Goal: Task Accomplishment & Management: Manage account settings

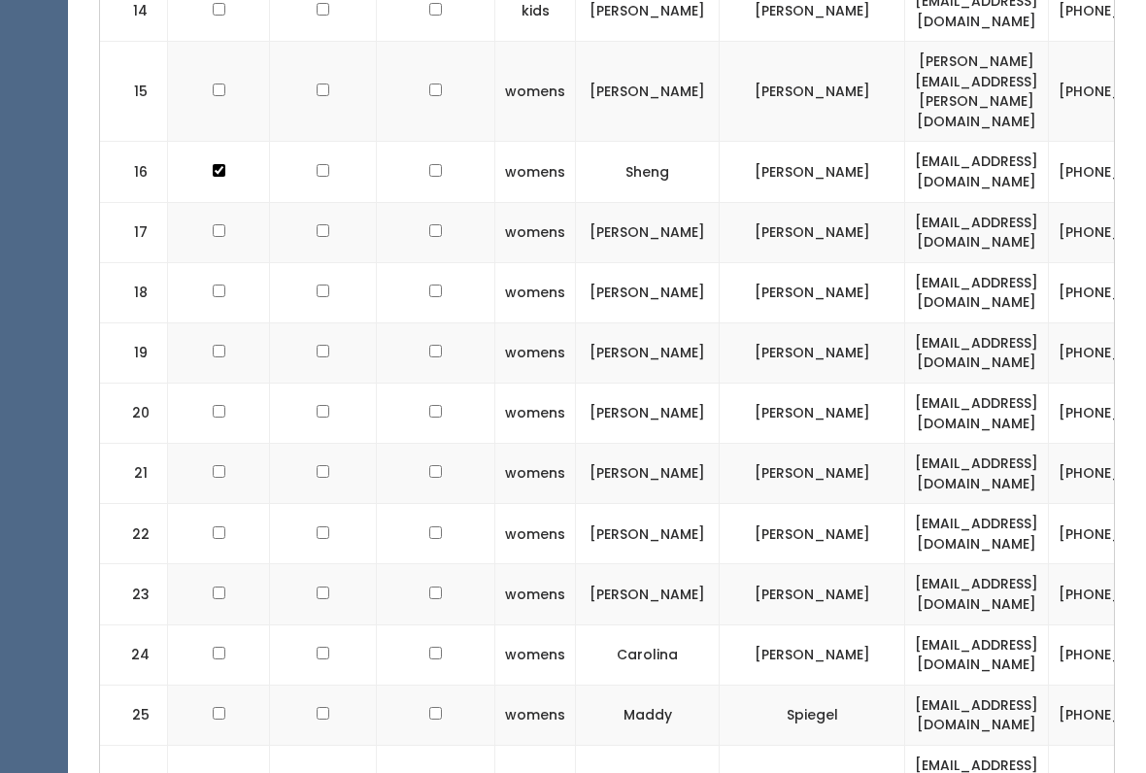
click at [213, 648] on input "checkbox" at bounding box center [219, 654] width 13 height 13
checkbox input "true"
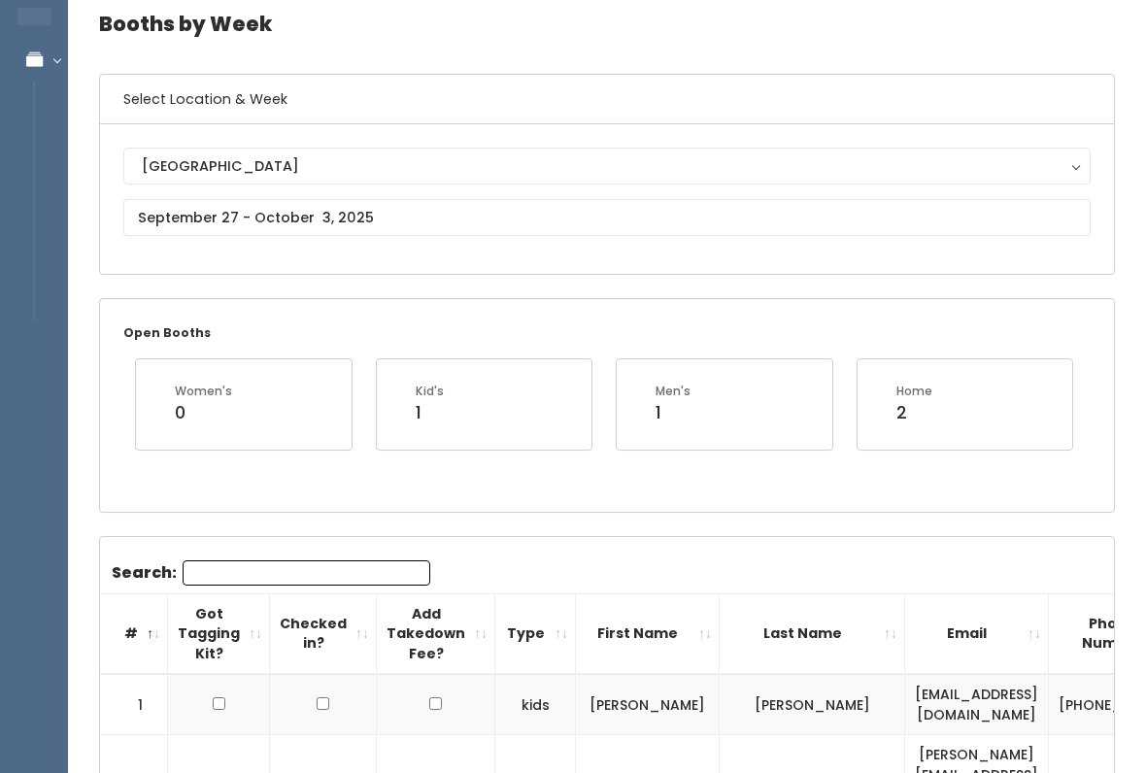
scroll to position [81, 0]
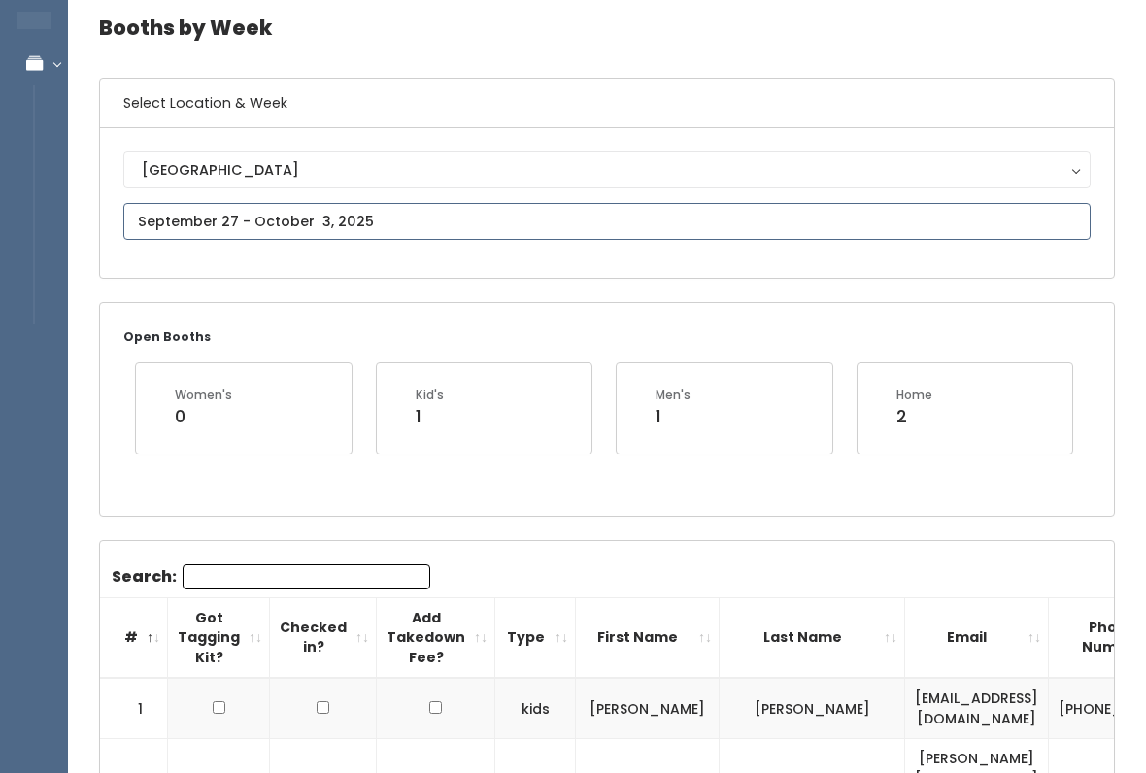
click at [427, 237] on input "text" at bounding box center [607, 221] width 968 height 37
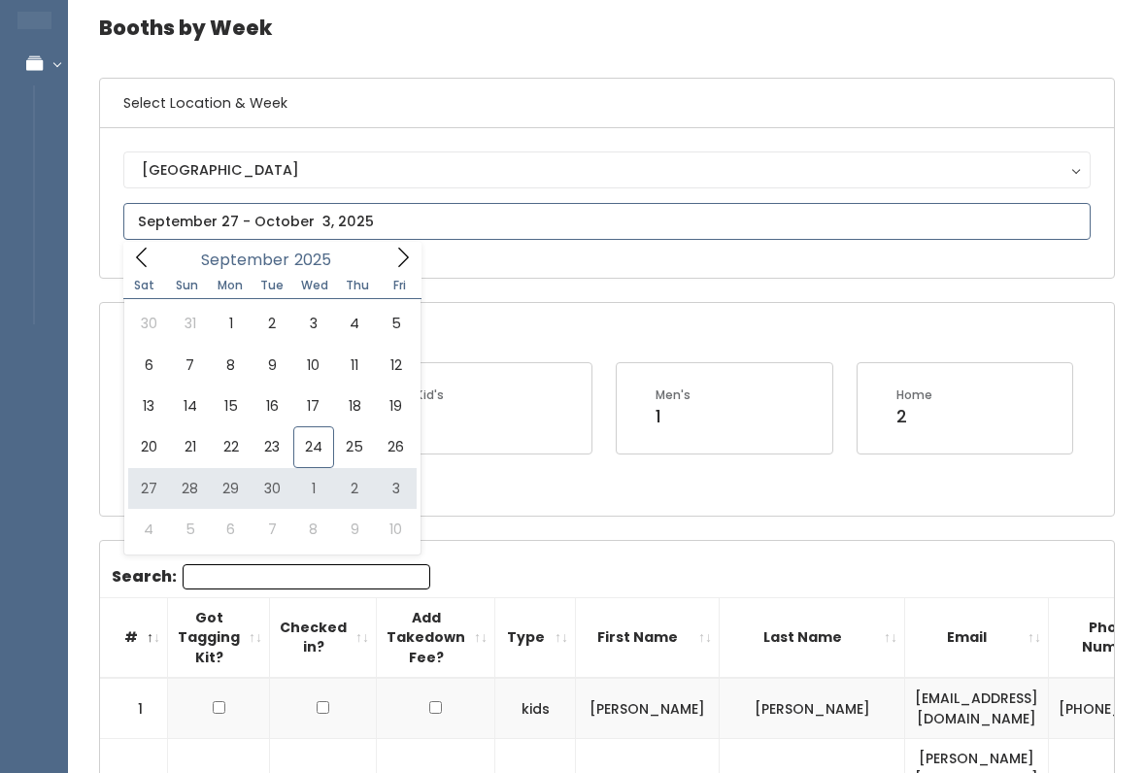
type input "September 27 to October 3"
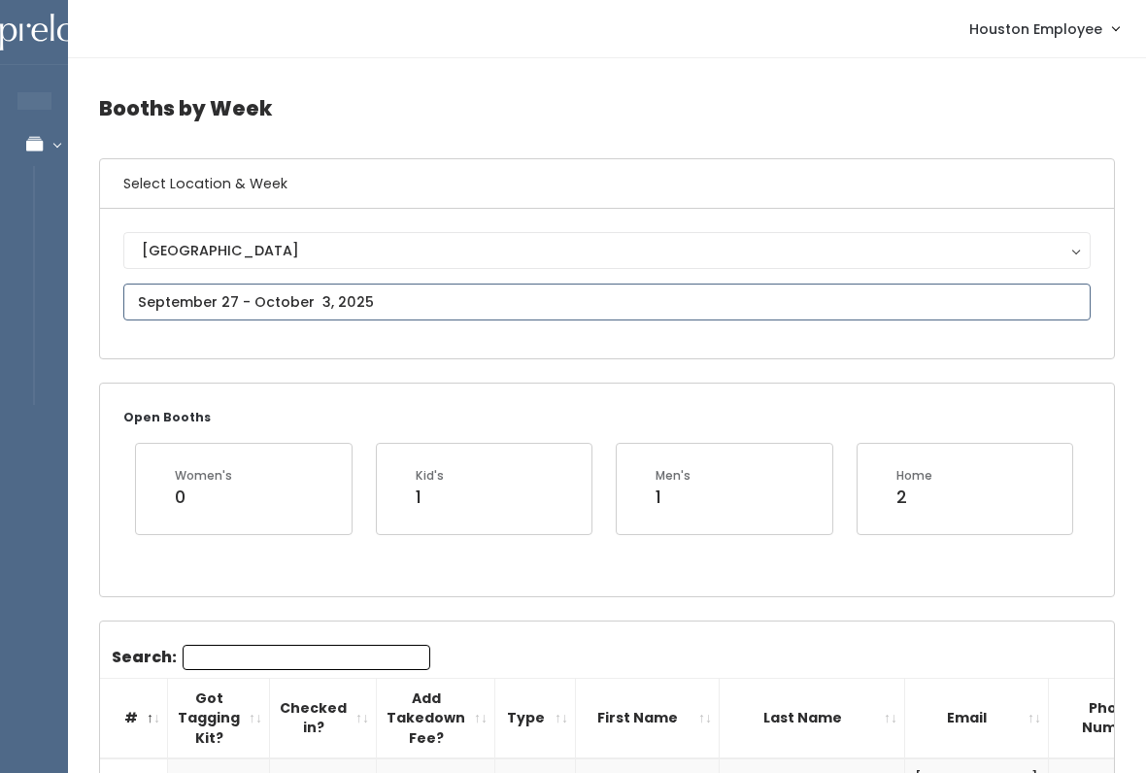
click at [589, 305] on input "text" at bounding box center [607, 302] width 968 height 37
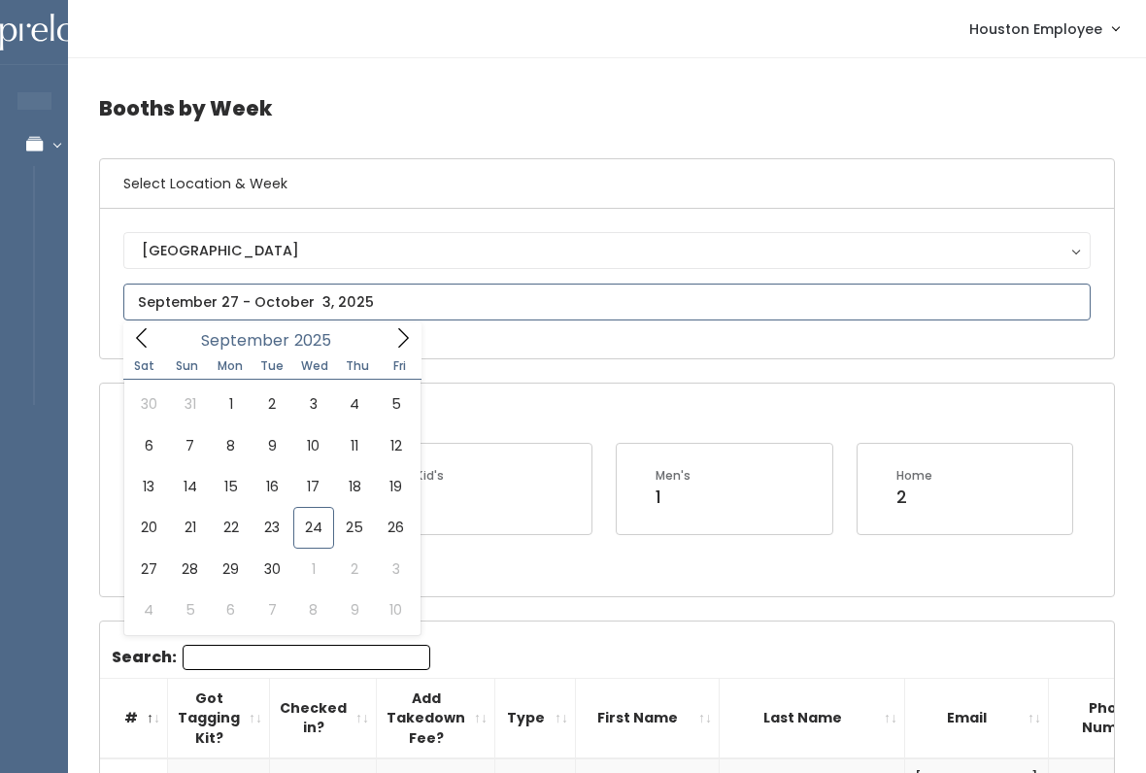
type input "October 4 to October 10"
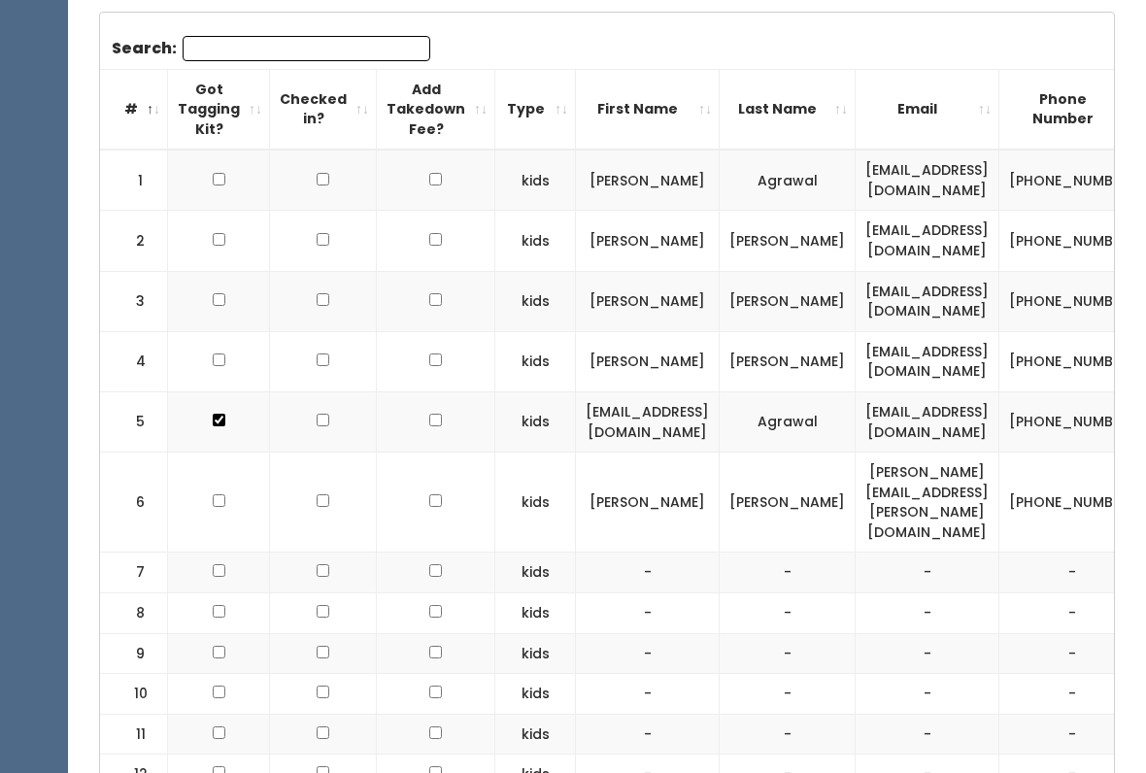
scroll to position [609, 0]
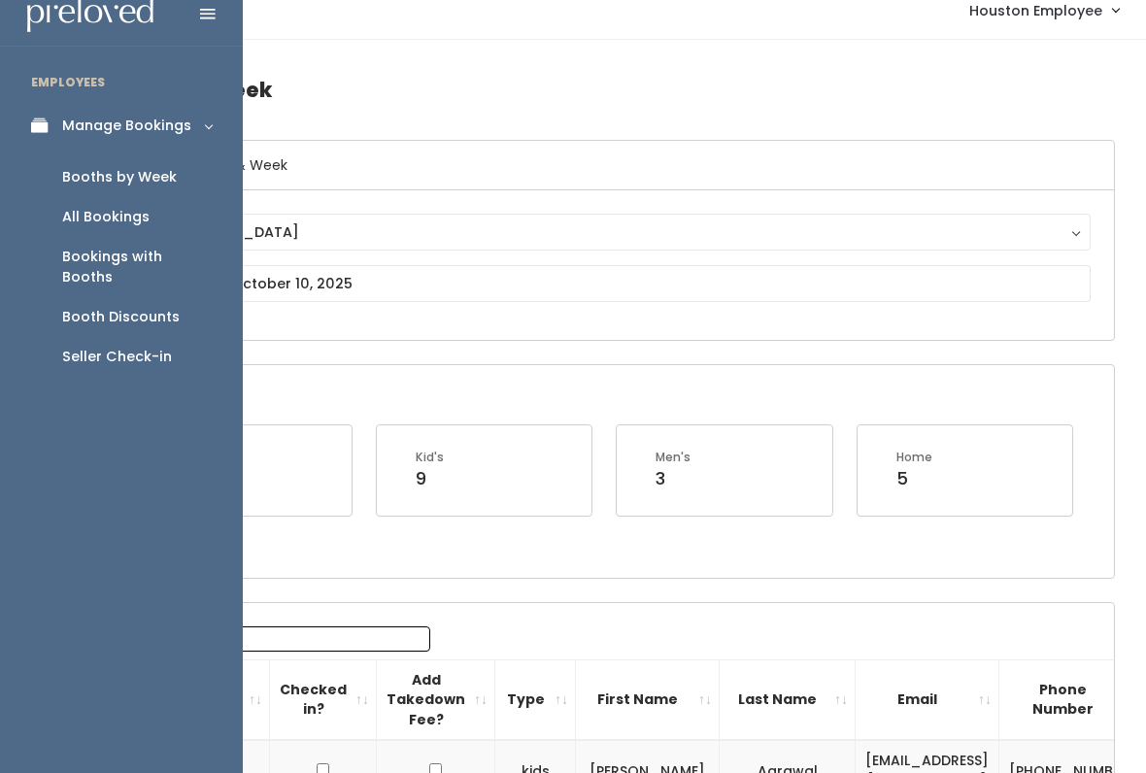
scroll to position [0, 0]
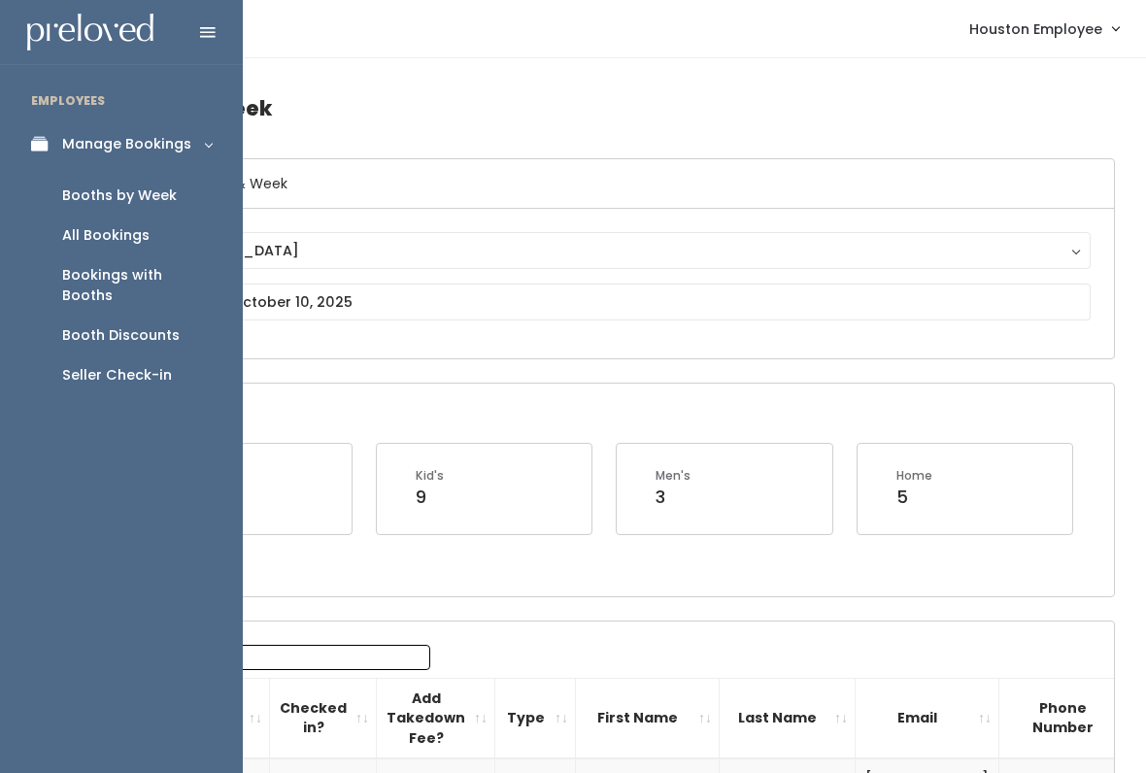
click at [147, 325] on div "Booth Discounts" at bounding box center [121, 335] width 118 height 20
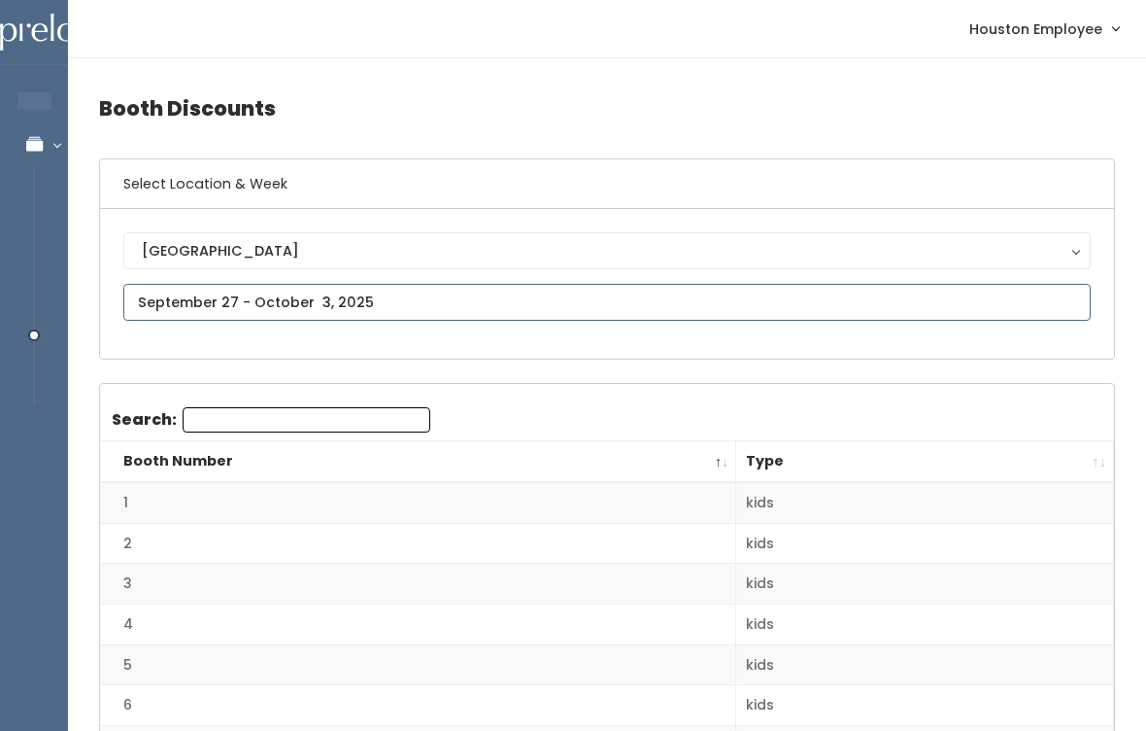
click at [391, 299] on input "text" at bounding box center [607, 302] width 968 height 37
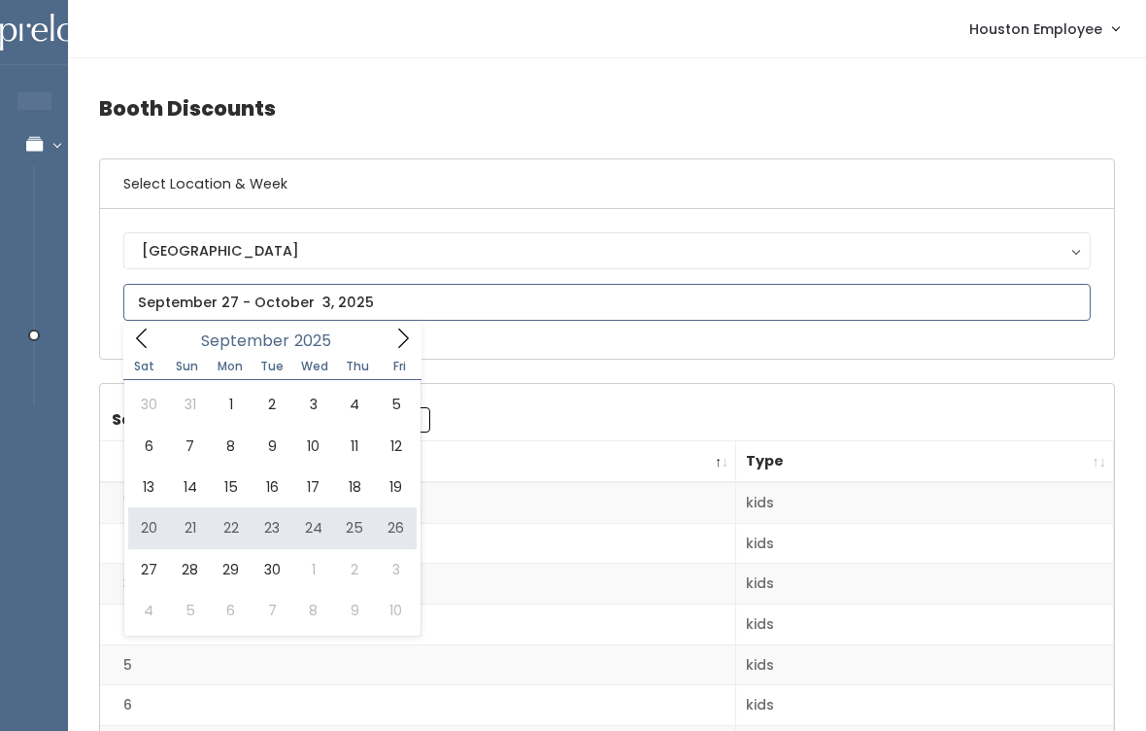
type input "September 20 to September 26"
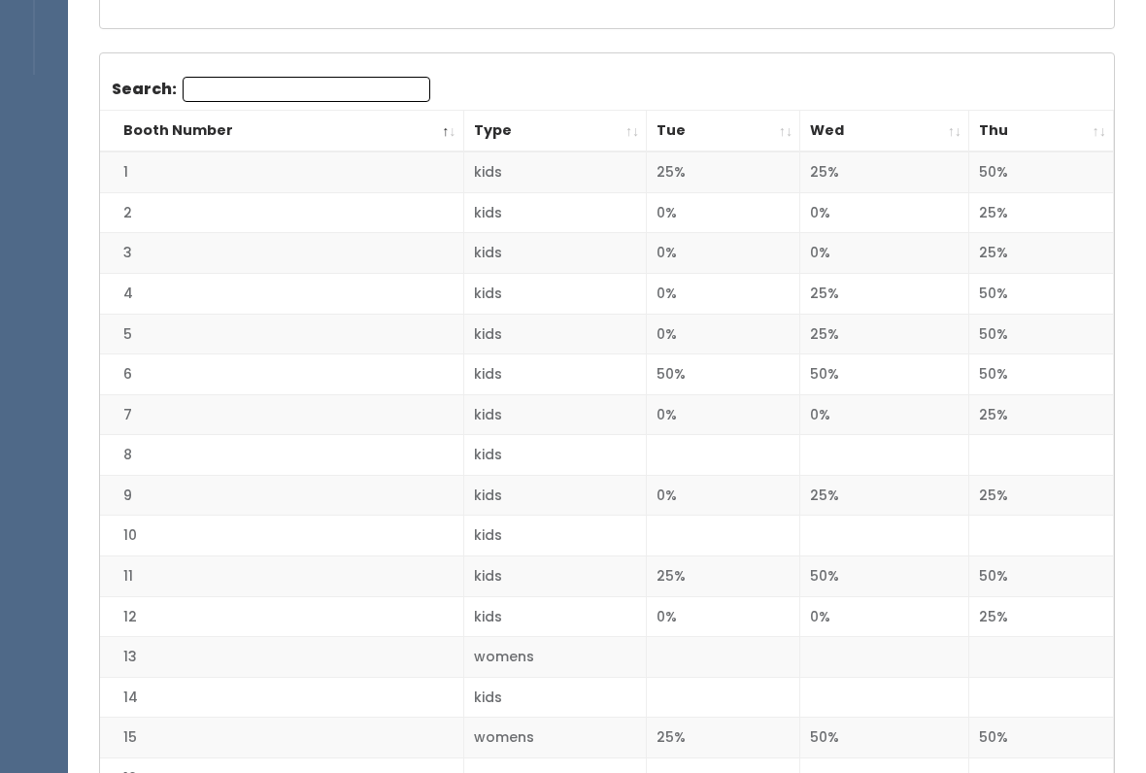
scroll to position [334, 0]
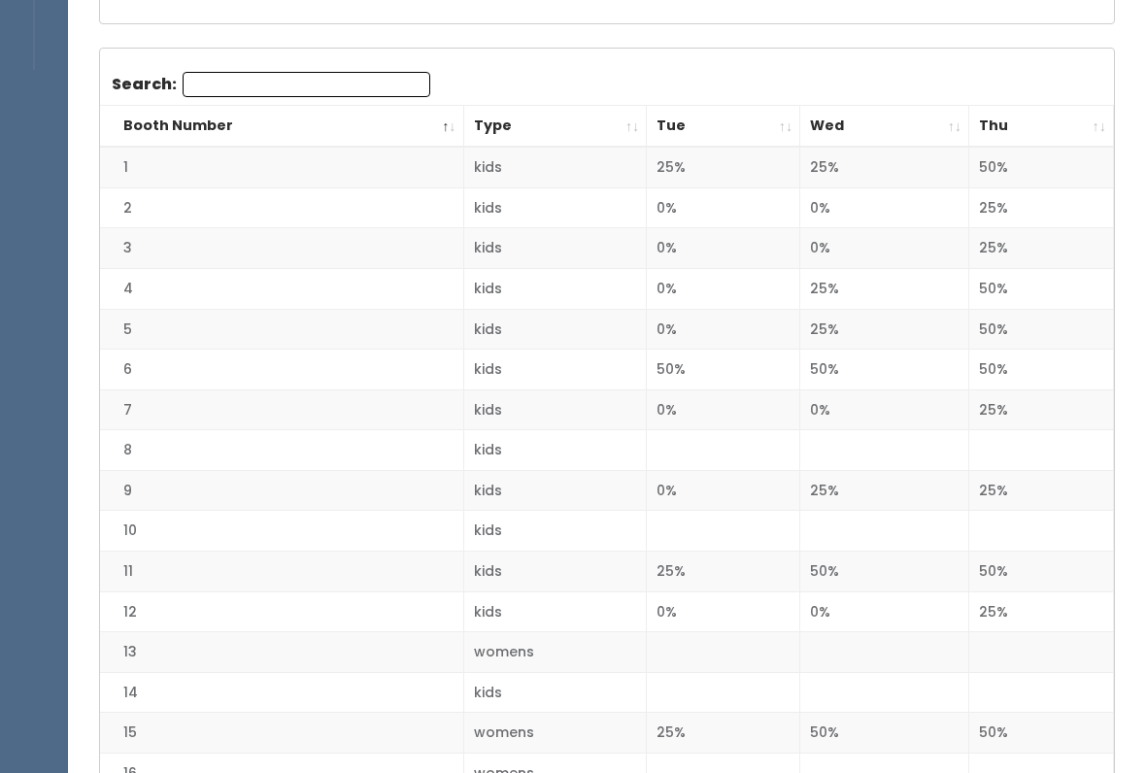
click at [1092, 127] on th "Thu" at bounding box center [1042, 128] width 145 height 42
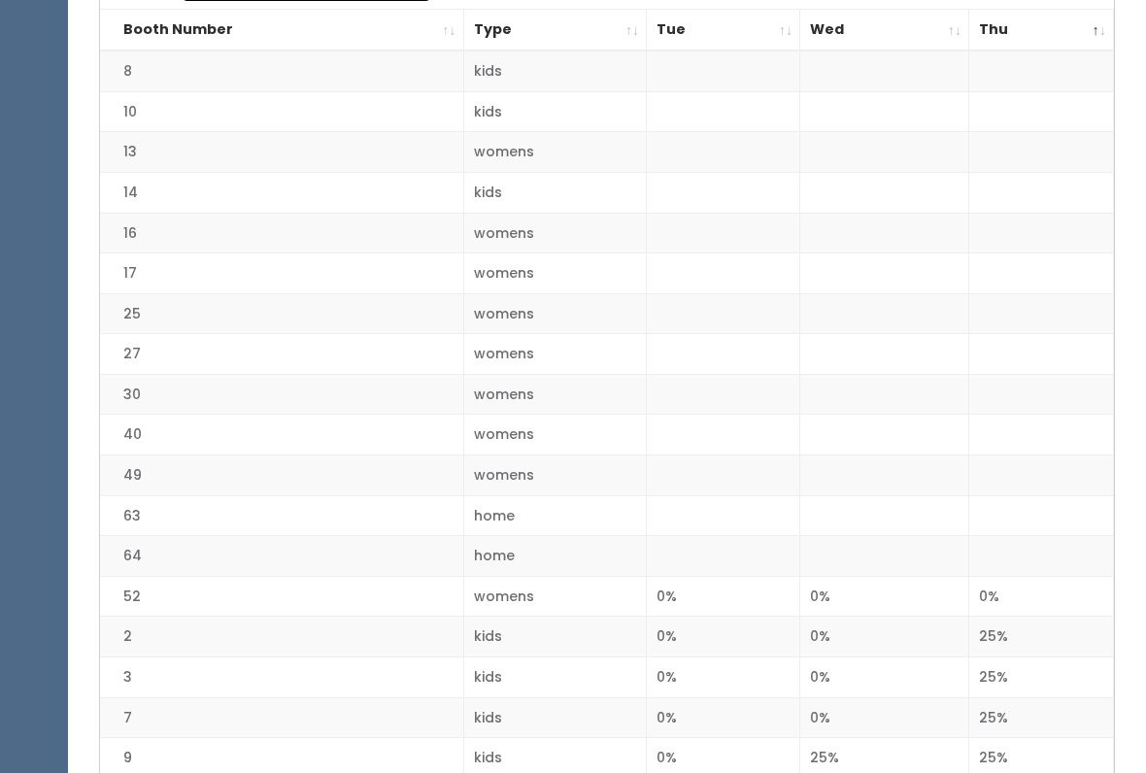
scroll to position [0, 0]
